Goal: Task Accomplishment & Management: Use online tool/utility

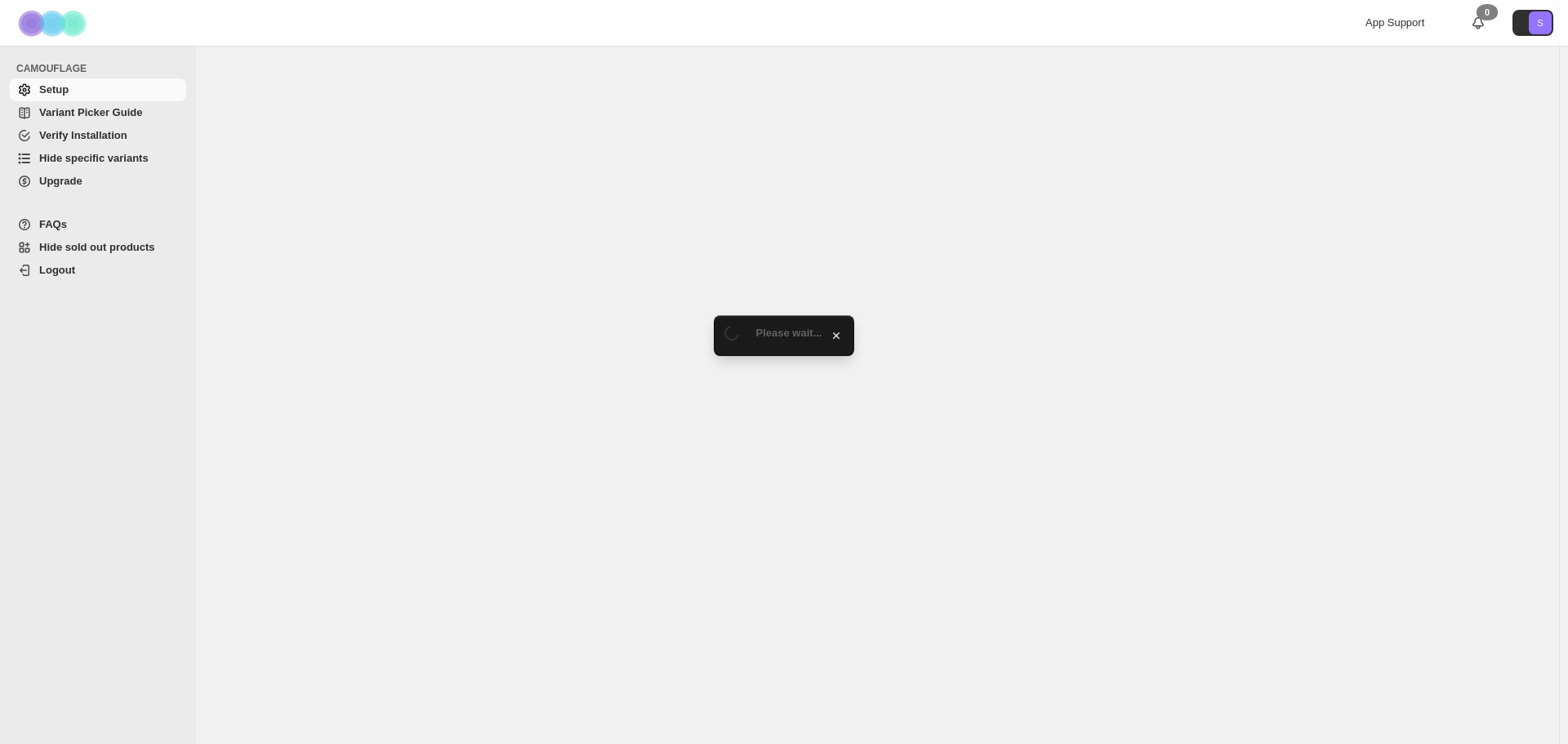
drag, startPoint x: 0, startPoint y: 0, endPoint x: 133, endPoint y: 163, distance: 210.4
click at [134, 159] on span "Hide specific variants" at bounding box center [94, 157] width 110 height 12
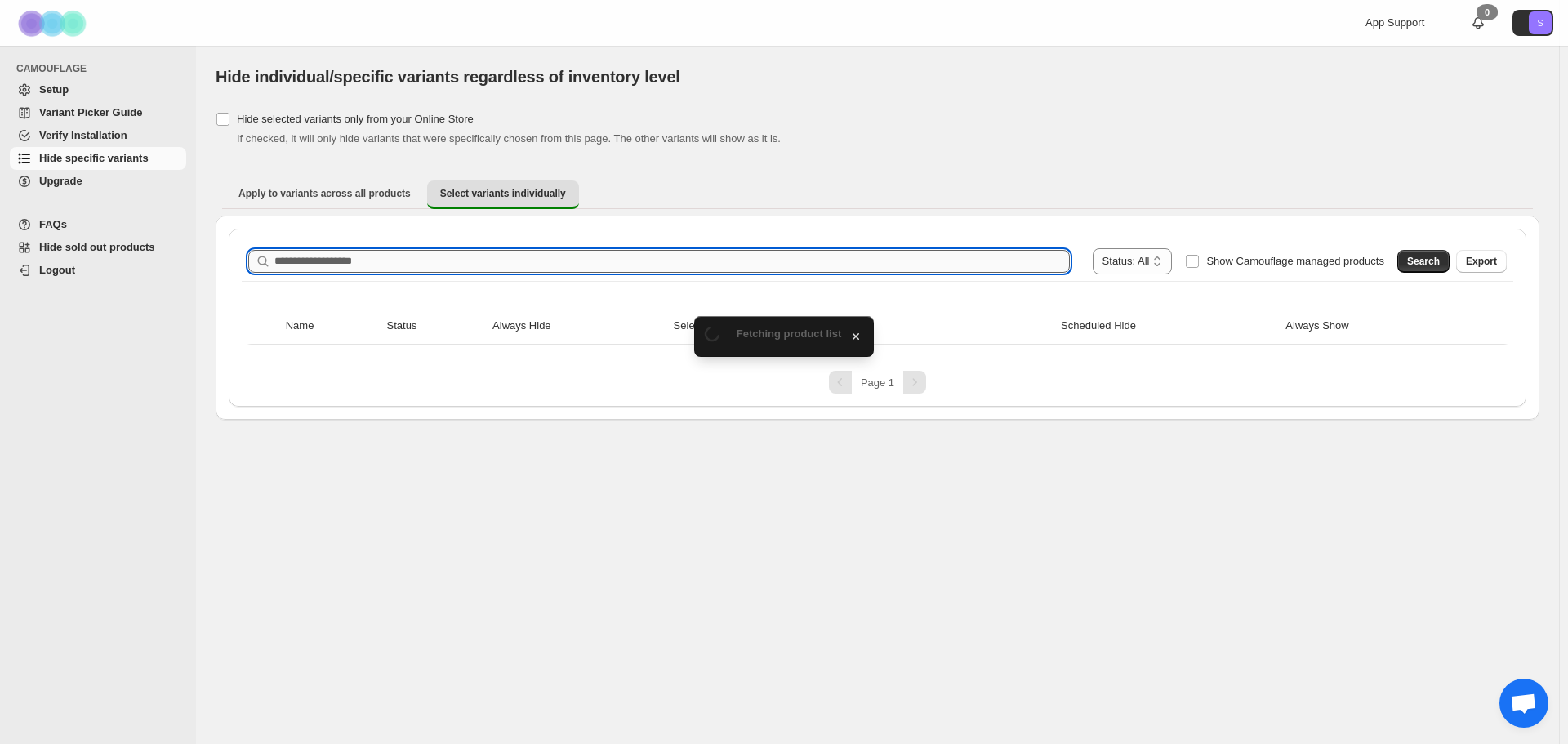
click at [363, 262] on input "Search product name" at bounding box center [672, 261] width 795 height 23
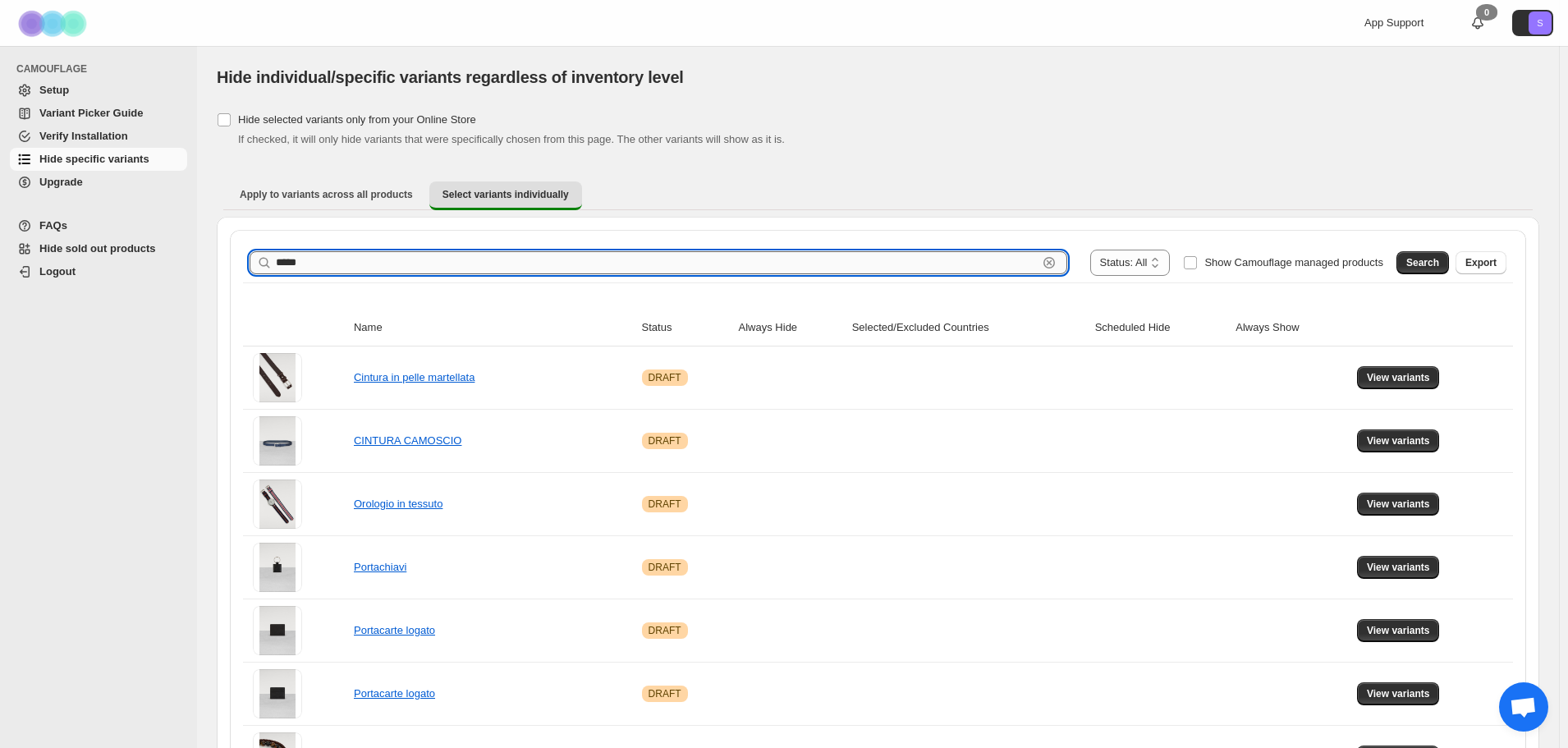
type input "*****"
click at [1440, 267] on span "Search" at bounding box center [1422, 262] width 33 height 13
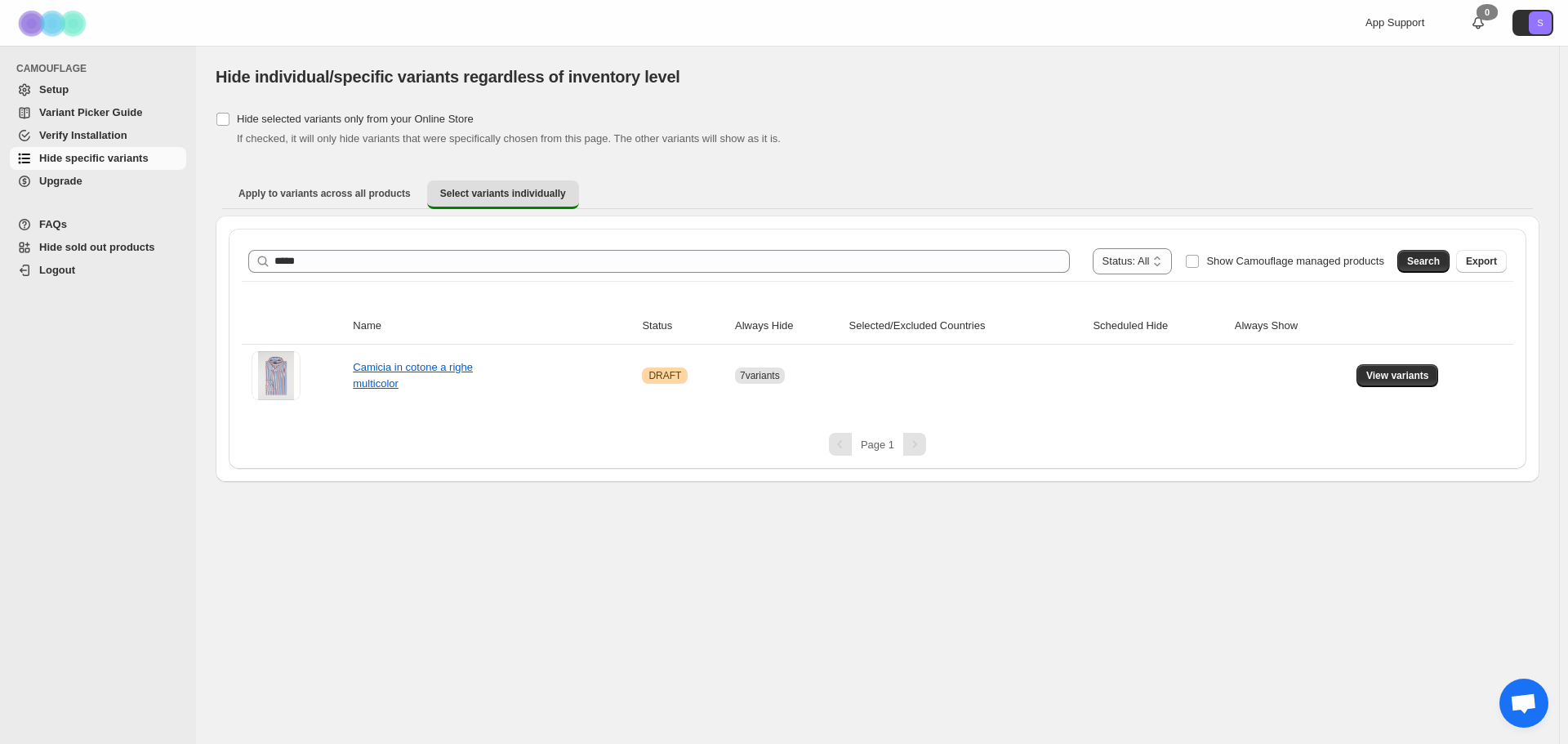
click at [1432, 391] on td "View variants" at bounding box center [1433, 375] width 162 height 62
click at [1414, 382] on button "View variants" at bounding box center [1397, 375] width 83 height 23
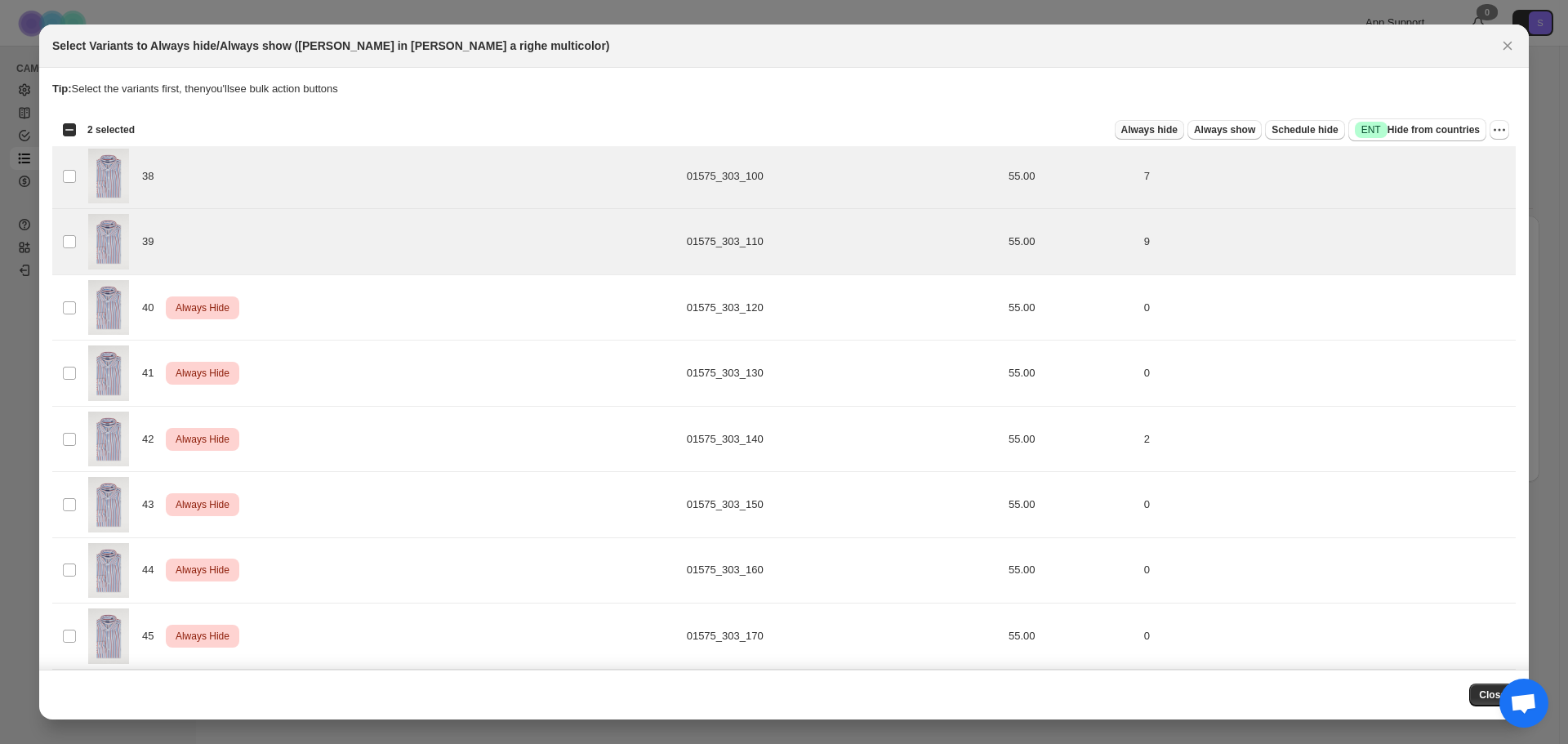
click at [1142, 137] on button "Always hide" at bounding box center [1149, 129] width 70 height 20
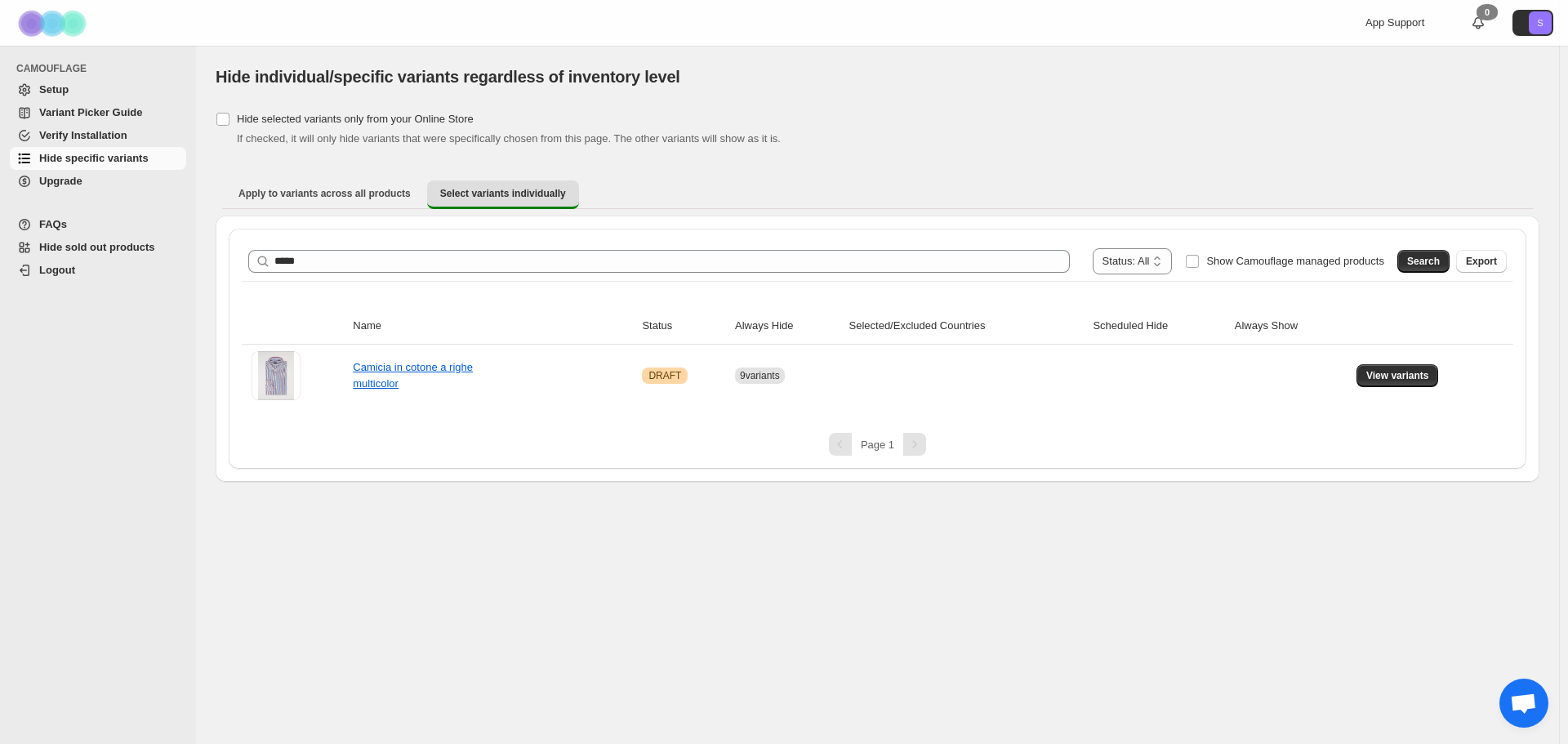
click at [51, 122] on link "Variant Picker Guide" at bounding box center [98, 112] width 176 height 23
